Goal: Transaction & Acquisition: Subscribe to service/newsletter

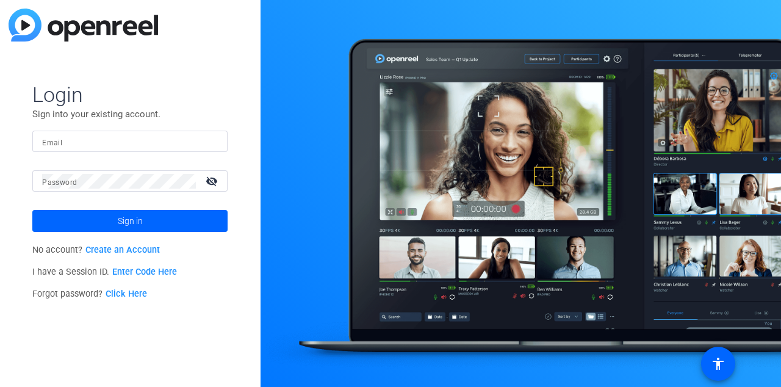
click at [99, 250] on link "Create an Account" at bounding box center [122, 250] width 74 height 10
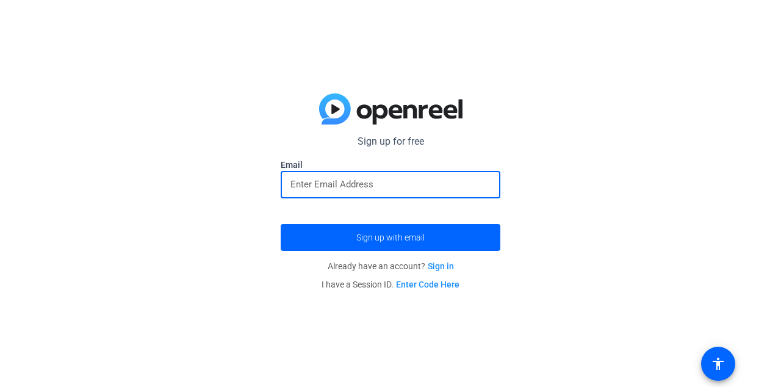
paste input "[EMAIL_ADDRESS][DOMAIN_NAME]"
click at [453, 242] on span "submit" at bounding box center [391, 237] width 220 height 29
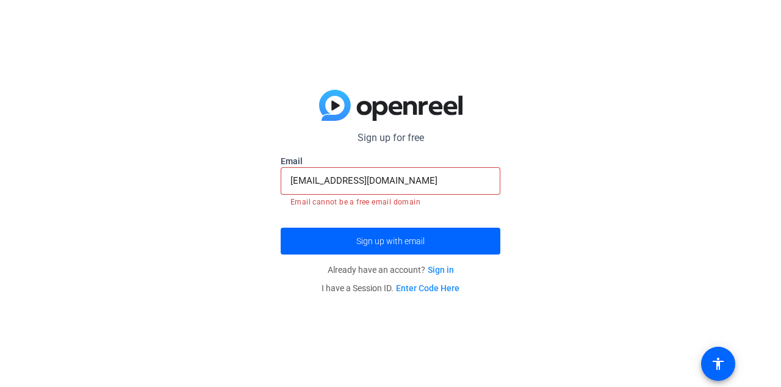
click at [452, 245] on span "submit" at bounding box center [391, 240] width 220 height 29
click at [476, 249] on span "submit" at bounding box center [391, 240] width 220 height 29
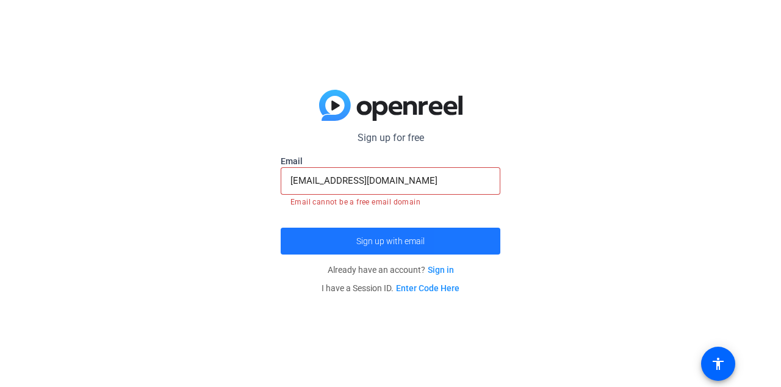
click at [471, 252] on span "submit" at bounding box center [391, 240] width 220 height 29
click at [470, 249] on span "submit" at bounding box center [391, 240] width 220 height 29
click at [467, 249] on span "submit" at bounding box center [391, 240] width 220 height 29
click at [467, 248] on span "submit" at bounding box center [391, 240] width 220 height 29
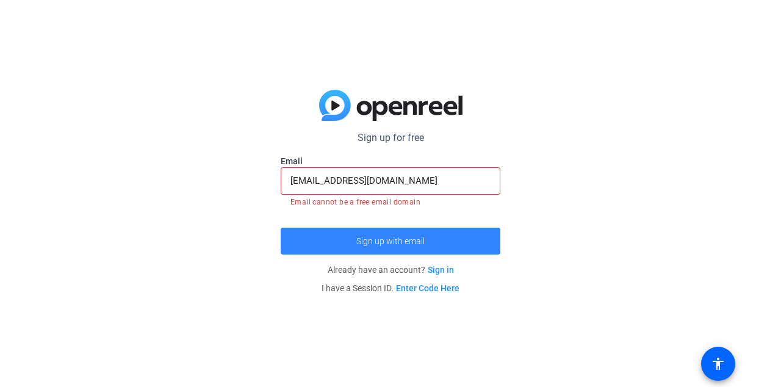
click at [465, 247] on span "submit" at bounding box center [391, 240] width 220 height 29
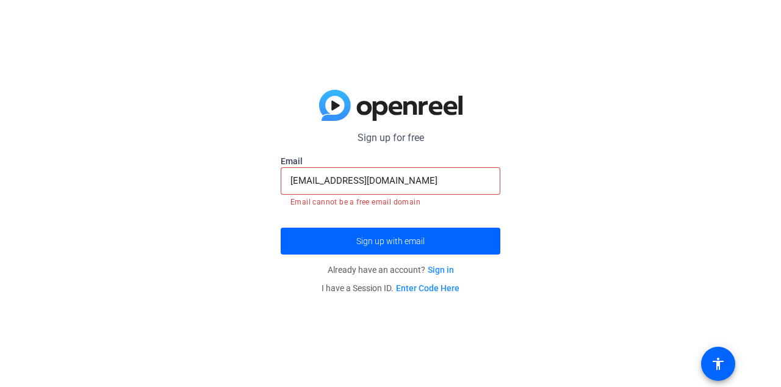
click at [456, 175] on input "[EMAIL_ADDRESS][DOMAIN_NAME]" at bounding box center [390, 180] width 200 height 15
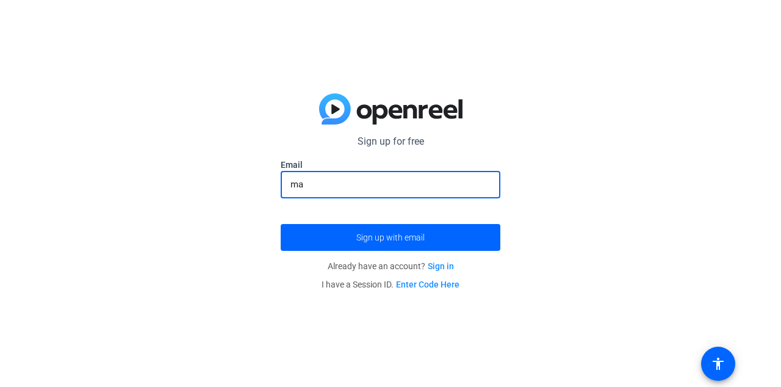
type input "m"
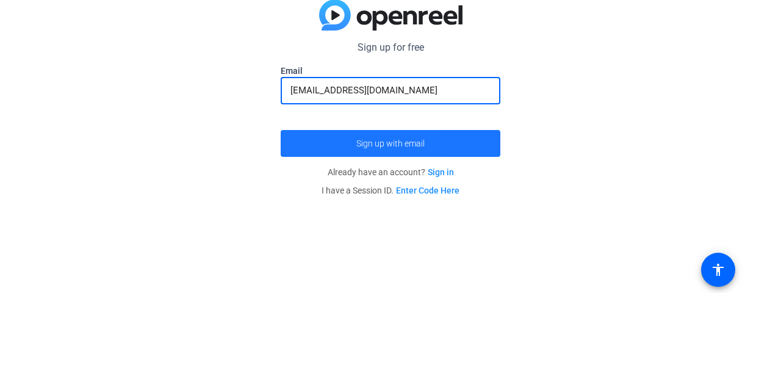
click at [316, 234] on span "submit" at bounding box center [391, 237] width 220 height 29
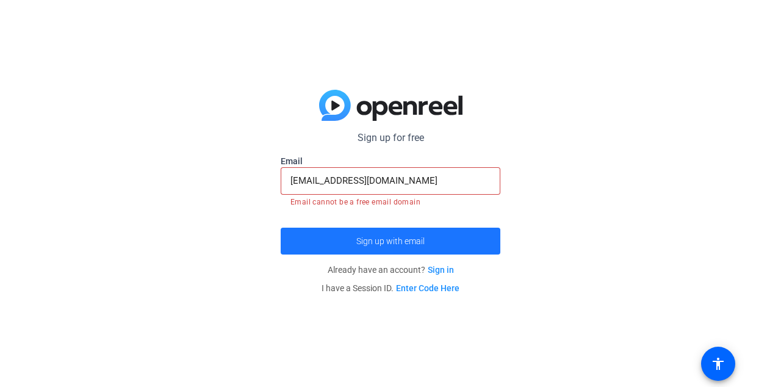
click at [292, 242] on span "submit" at bounding box center [391, 240] width 220 height 29
click at [295, 242] on span "submit" at bounding box center [391, 240] width 220 height 29
click at [297, 240] on span "submit" at bounding box center [391, 240] width 220 height 29
click at [299, 242] on span "submit" at bounding box center [391, 240] width 220 height 29
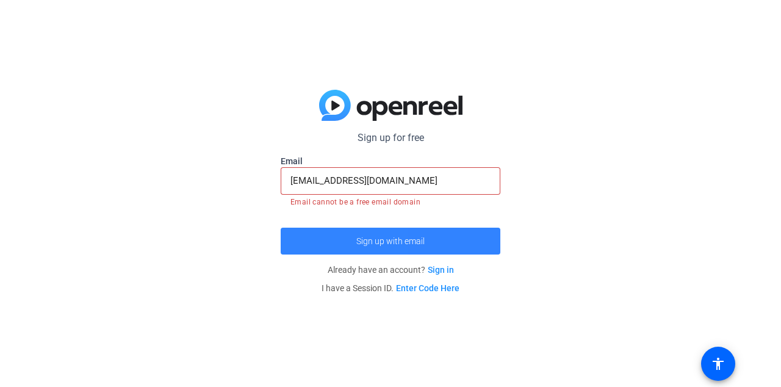
click at [300, 242] on span "submit" at bounding box center [391, 240] width 220 height 29
click at [302, 242] on span "submit" at bounding box center [391, 240] width 220 height 29
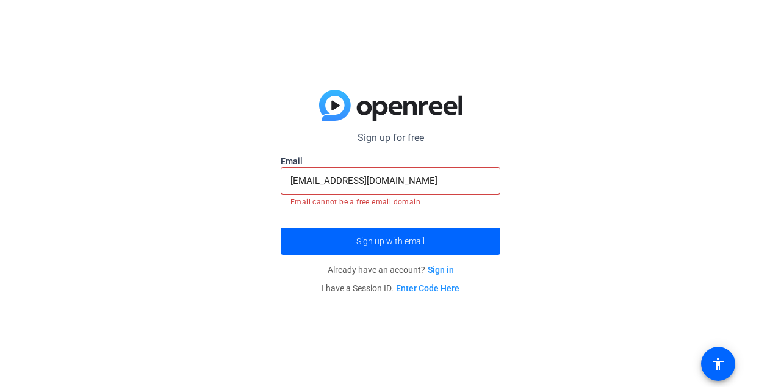
click at [413, 186] on input "[EMAIL_ADDRESS][DOMAIN_NAME]" at bounding box center [390, 180] width 200 height 15
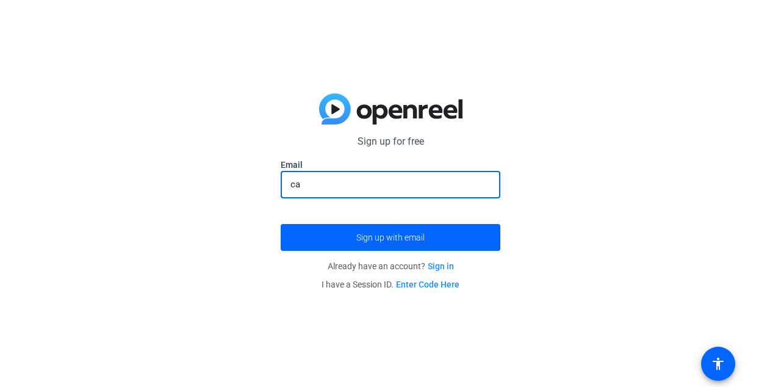
type input "c"
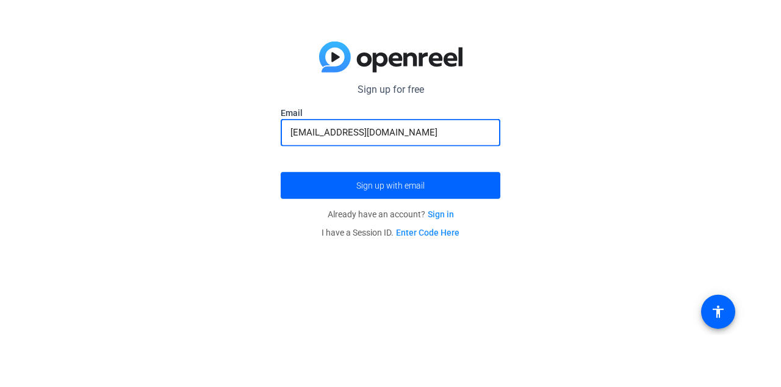
type input "[EMAIL_ADDRESS][DOMAIN_NAME]"
click at [304, 237] on span "submit" at bounding box center [391, 237] width 220 height 29
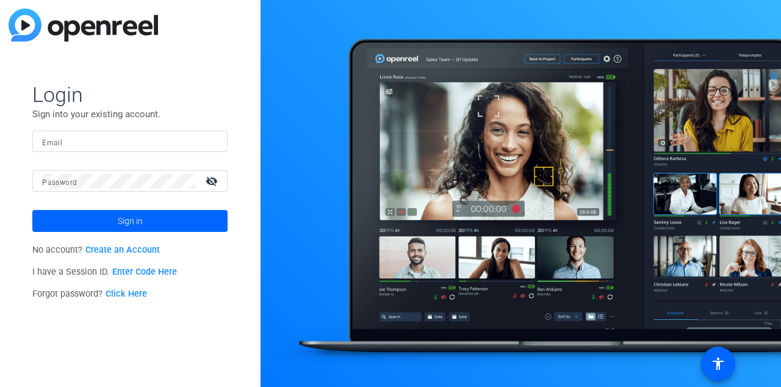
click at [131, 272] on link "Enter Code Here" at bounding box center [144, 272] width 65 height 10
